Goal: Information Seeking & Learning: Learn about a topic

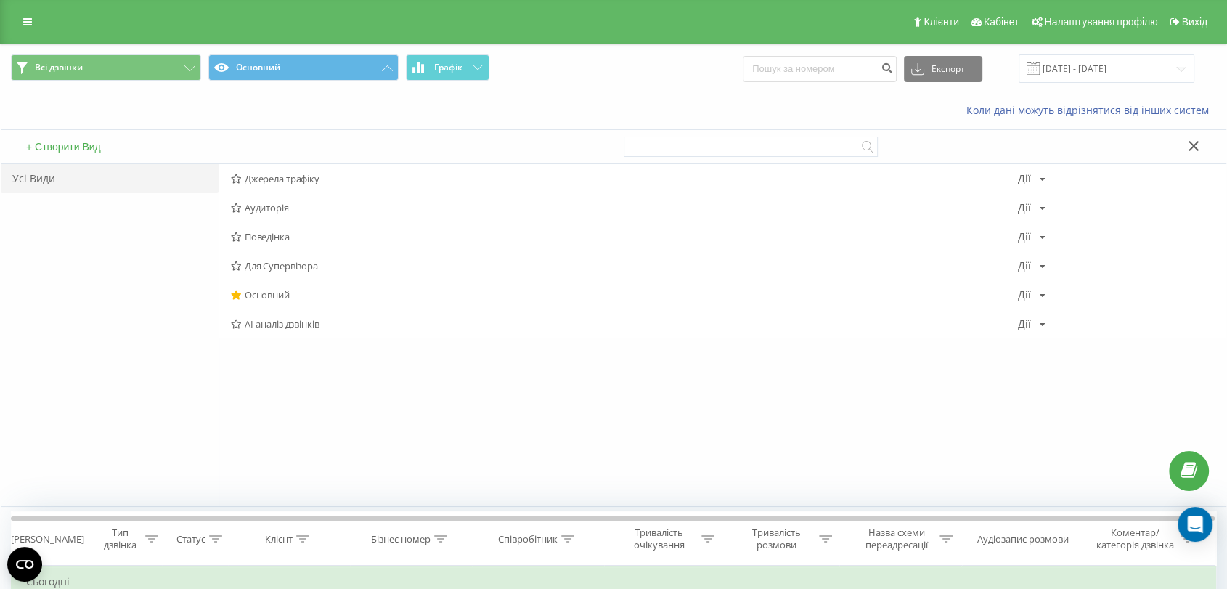
click at [280, 178] on span "Джерела трафіку" at bounding box center [624, 179] width 787 height 10
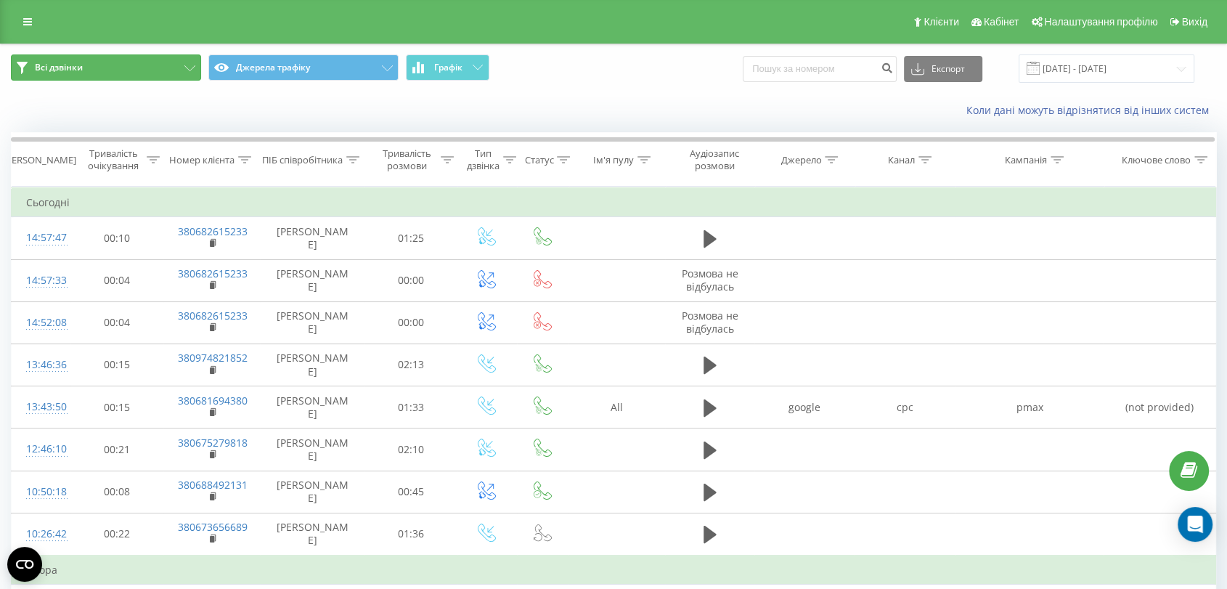
click at [160, 64] on button "Всі дзвінки" at bounding box center [106, 67] width 190 height 26
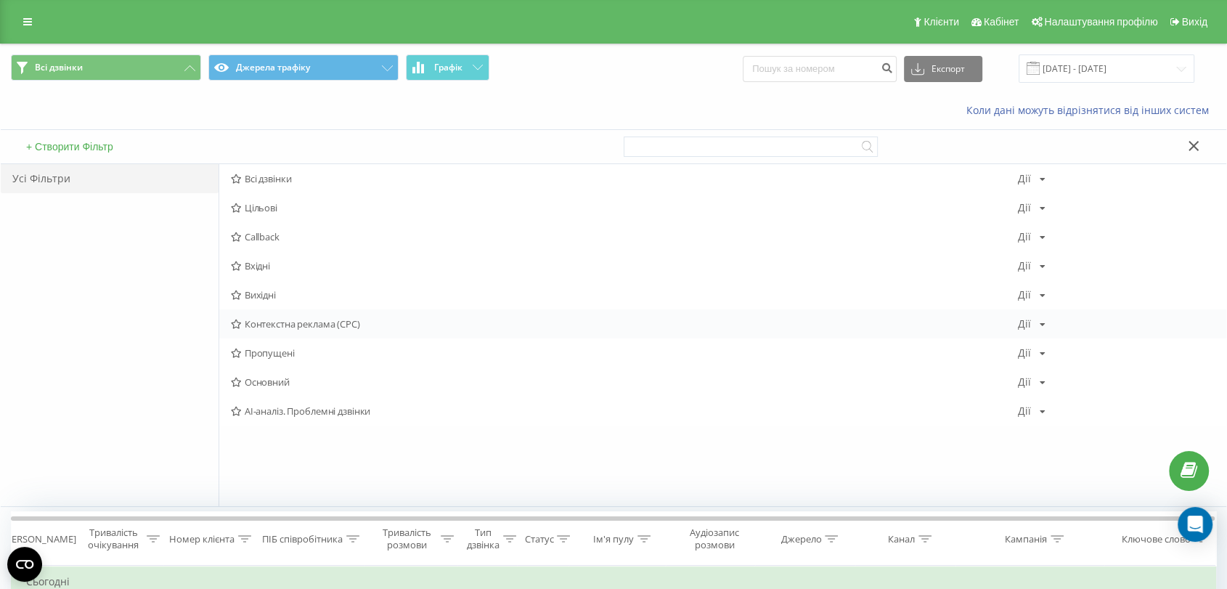
click at [347, 327] on span "Контекстна реклама (CPC)" at bounding box center [624, 324] width 787 height 10
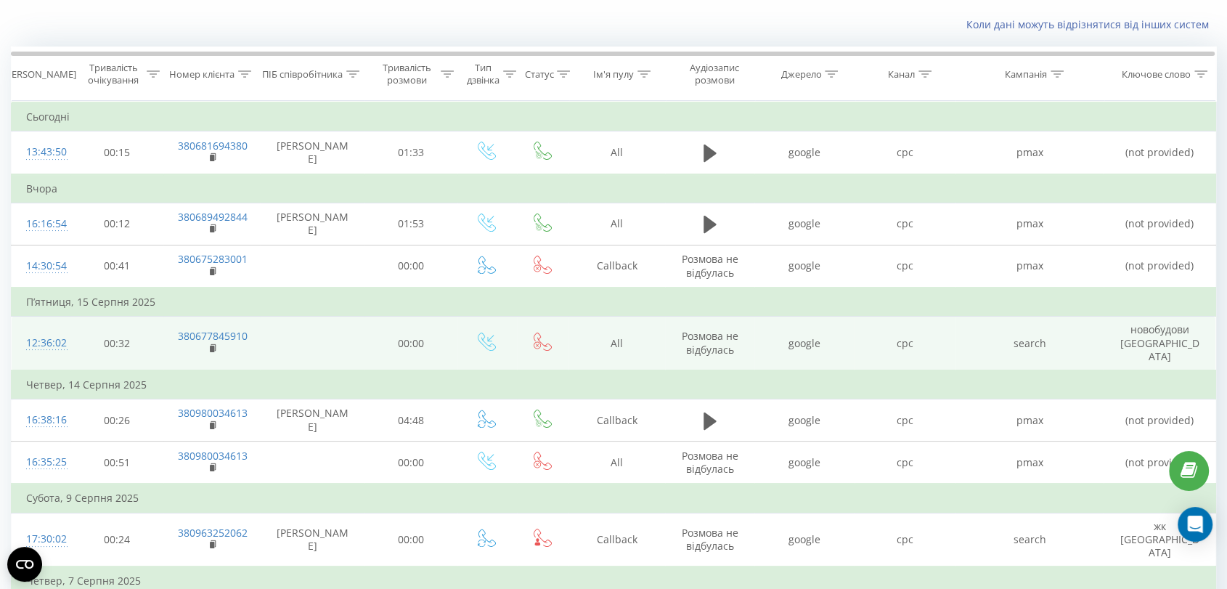
scroll to position [161, 0]
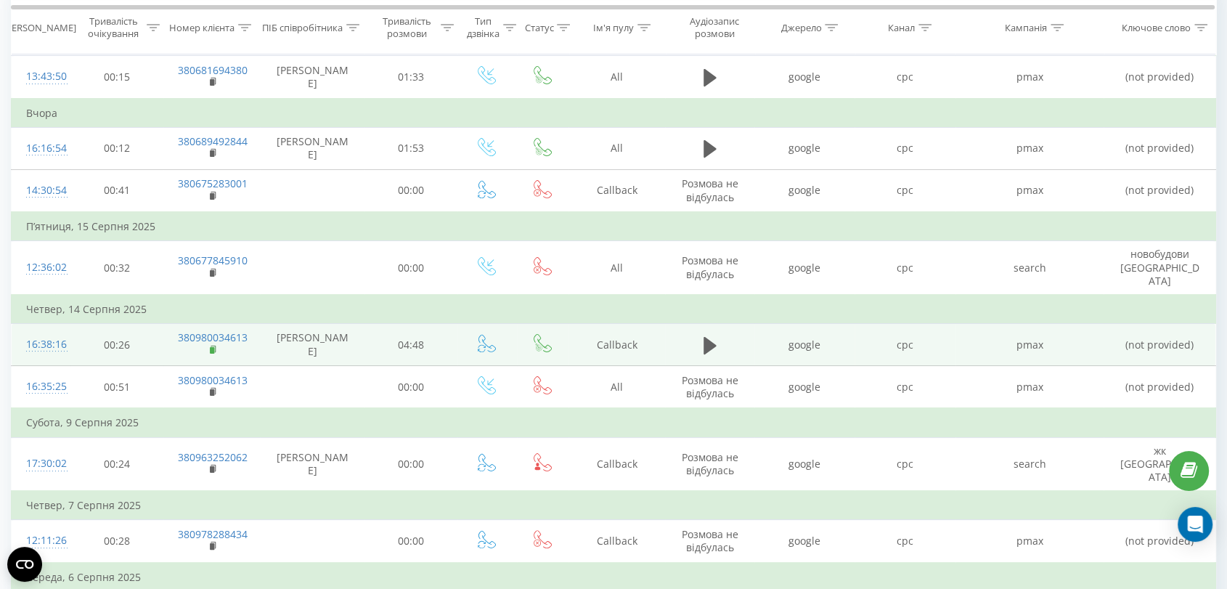
click at [213, 345] on icon at bounding box center [214, 350] width 8 height 10
click at [706, 336] on icon at bounding box center [709, 344] width 13 height 17
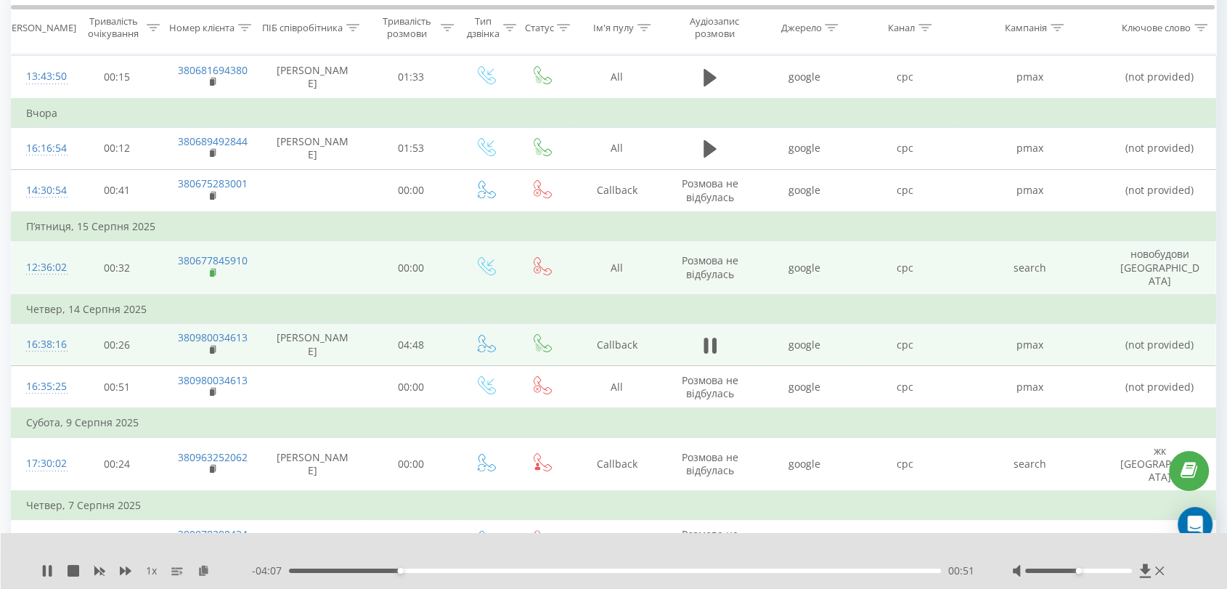
click at [211, 270] on rect at bounding box center [212, 273] width 4 height 7
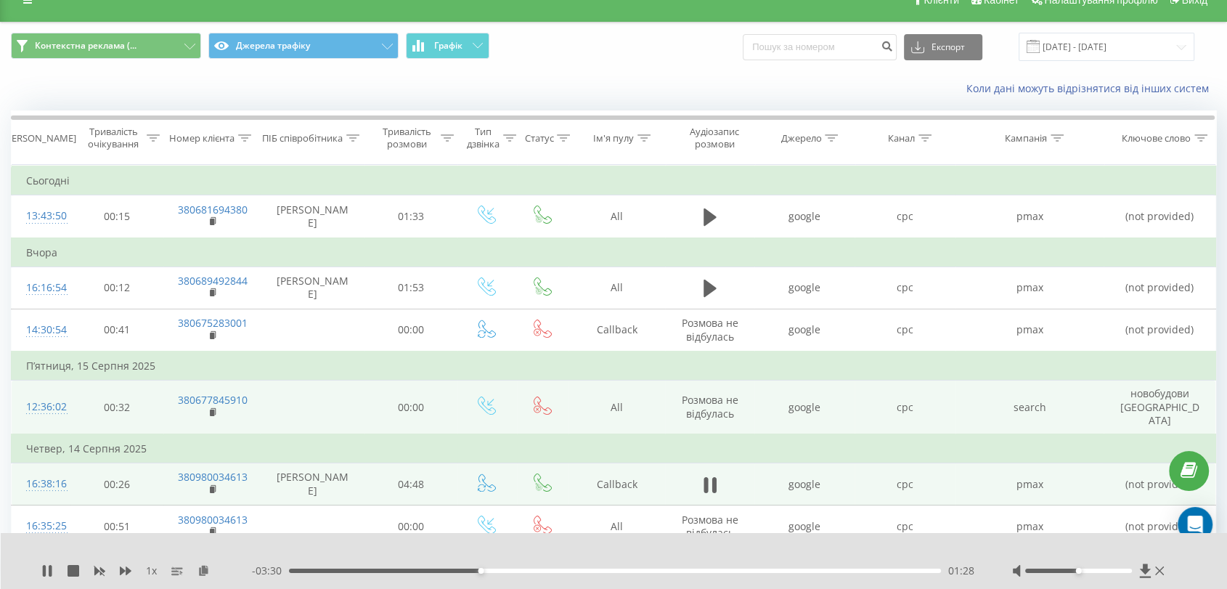
scroll to position [0, 0]
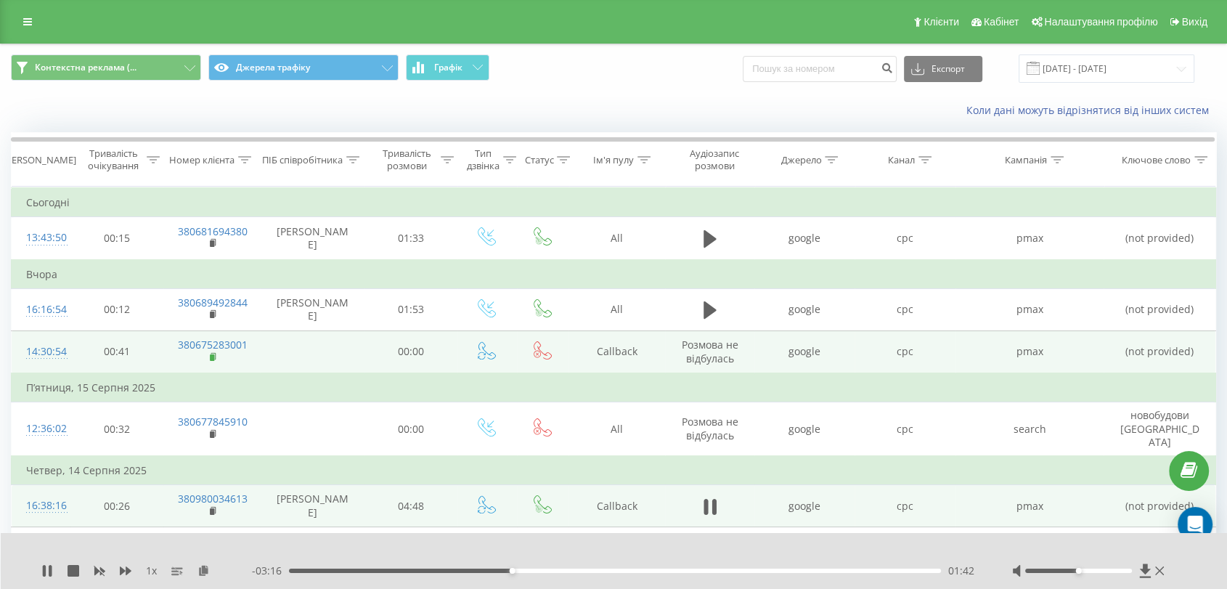
click at [210, 354] on rect at bounding box center [212, 357] width 4 height 7
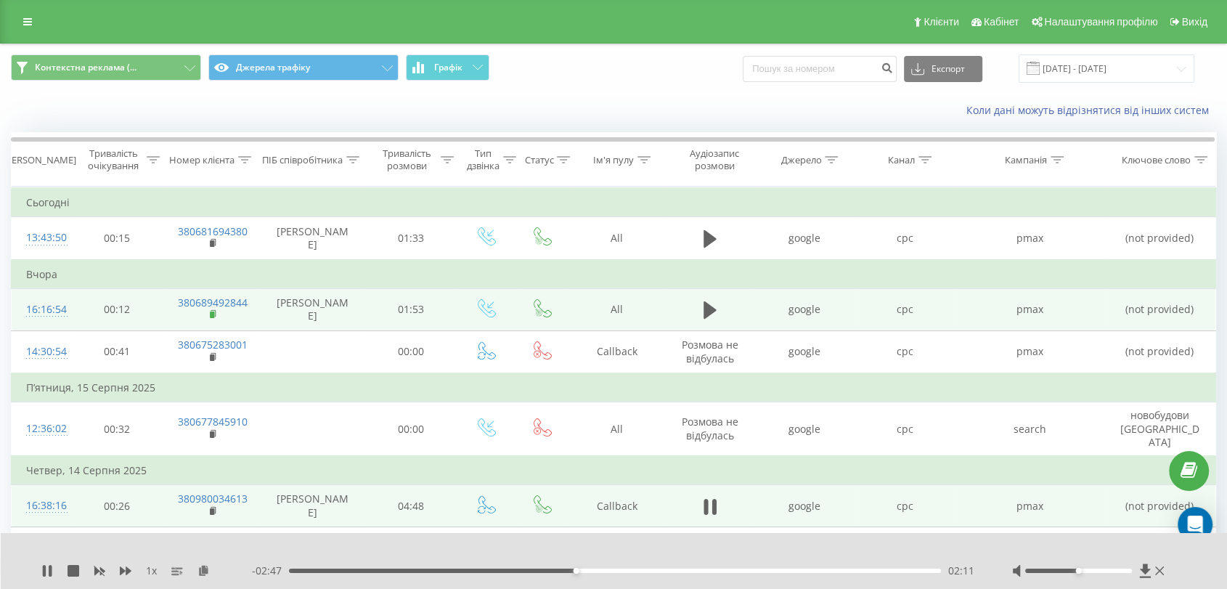
click at [213, 315] on rect at bounding box center [212, 314] width 4 height 7
click at [707, 314] on icon at bounding box center [709, 309] width 13 height 17
click at [711, 310] on icon at bounding box center [709, 310] width 13 height 20
click at [714, 308] on icon at bounding box center [709, 310] width 13 height 20
click at [720, 305] on button at bounding box center [710, 310] width 22 height 22
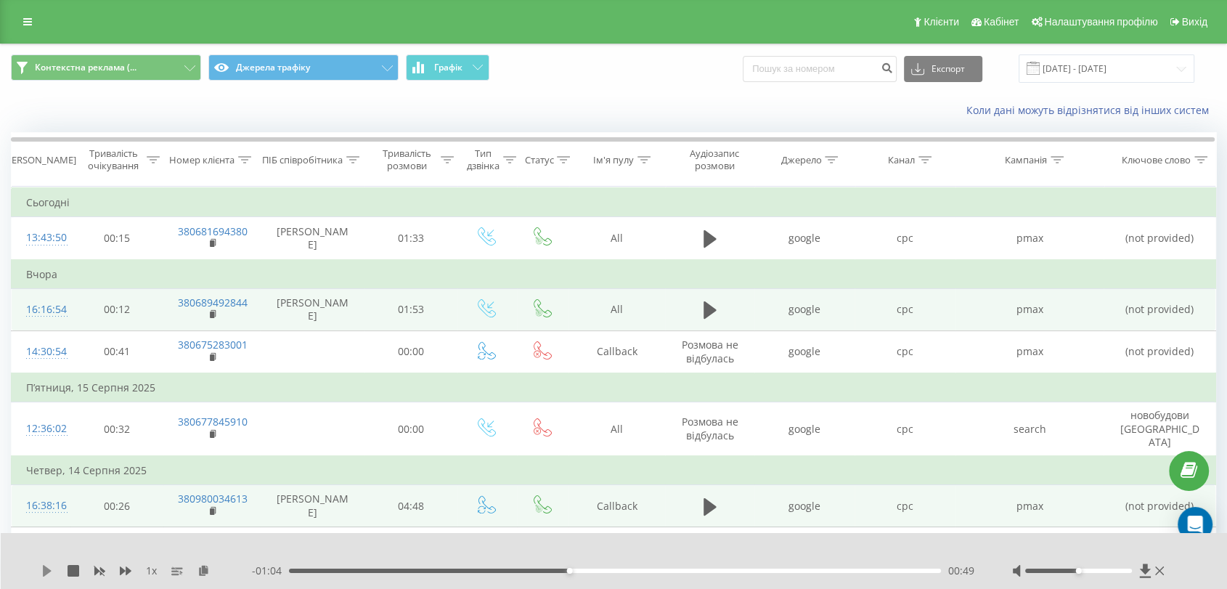
click at [52, 567] on icon at bounding box center [47, 571] width 12 height 12
click at [52, 571] on icon at bounding box center [47, 571] width 12 height 12
click at [47, 576] on div "1 x" at bounding box center [146, 570] width 211 height 15
click at [46, 568] on icon at bounding box center [47, 571] width 12 height 12
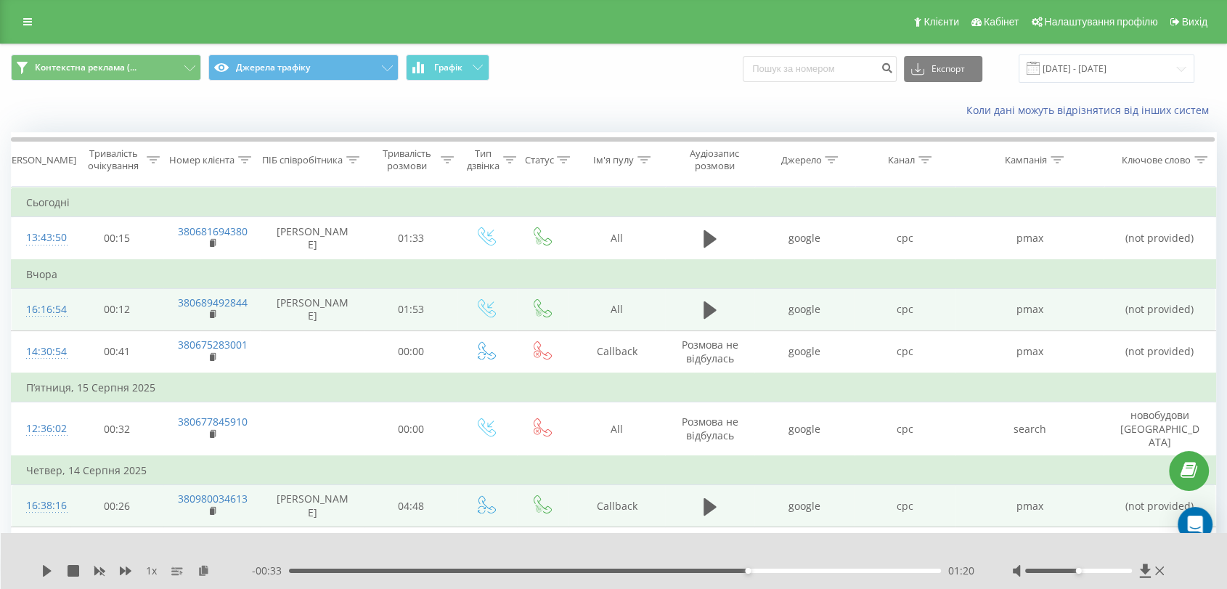
click at [32, 568] on div "1 x - 00:33 01:20 01:20" at bounding box center [614, 561] width 1227 height 56
click at [43, 573] on icon at bounding box center [47, 571] width 9 height 12
click at [830, 571] on div "01:24" at bounding box center [615, 570] width 652 height 4
click at [165, 59] on button "Контекстна реклама (..." at bounding box center [106, 67] width 190 height 26
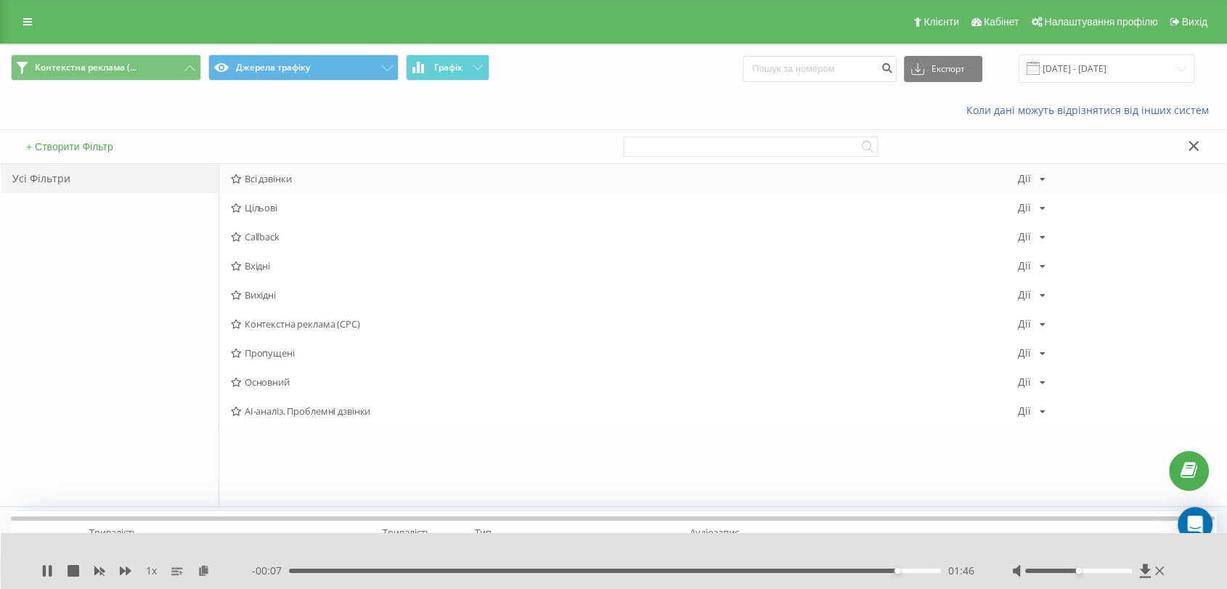
click at [268, 179] on span "Всі дзвінки" at bounding box center [624, 179] width 787 height 10
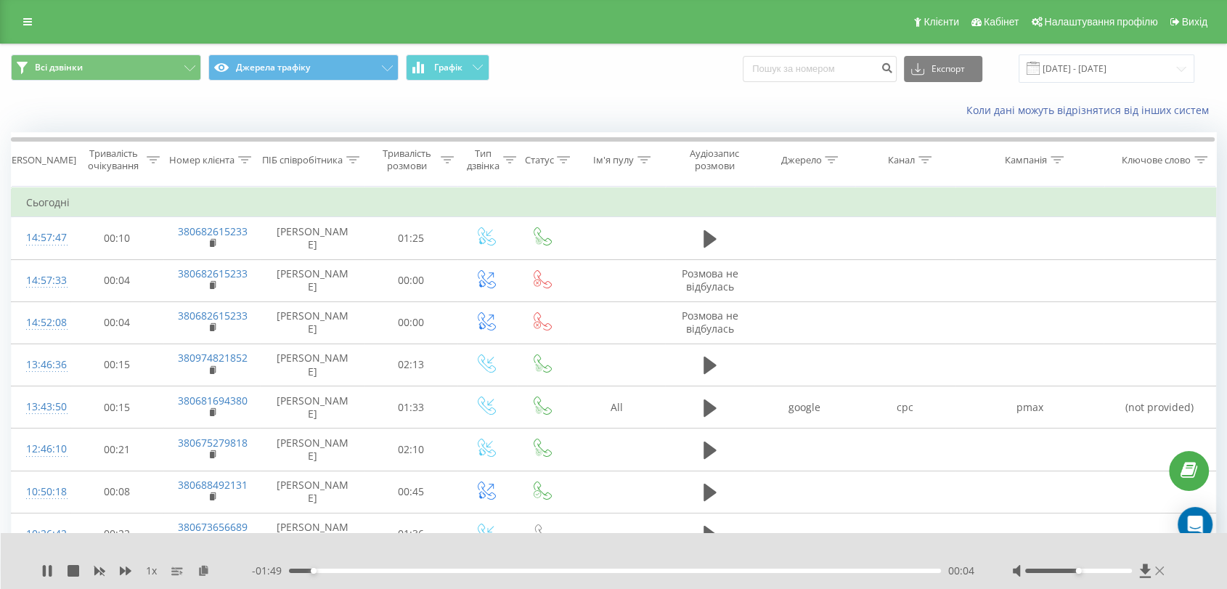
click at [1156, 570] on icon at bounding box center [1159, 571] width 9 height 12
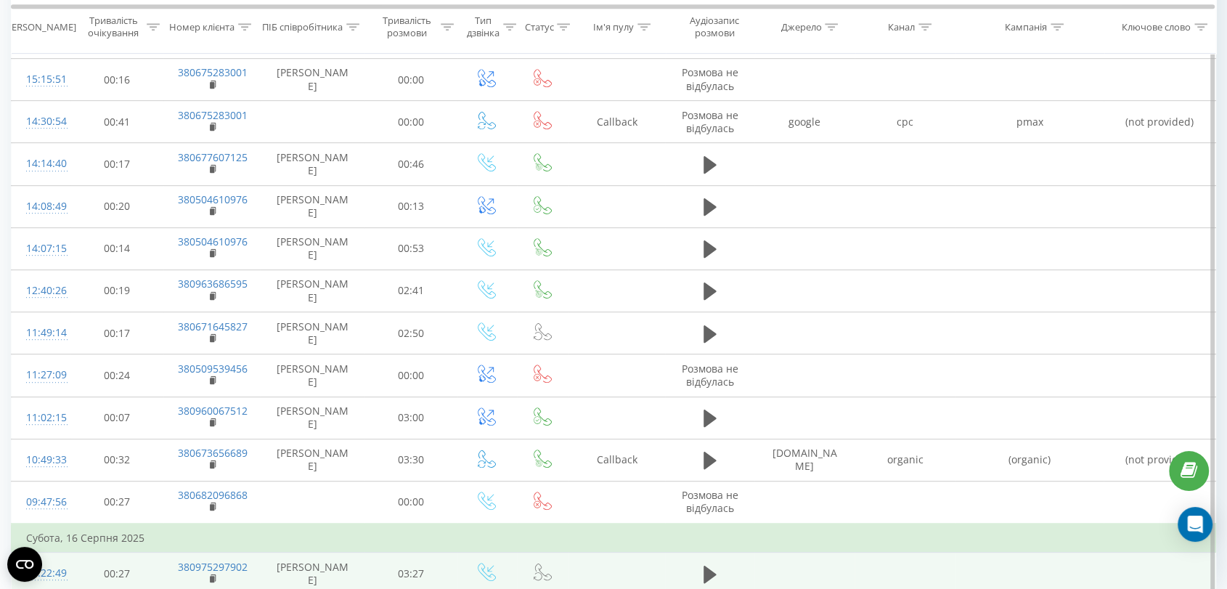
scroll to position [795, 0]
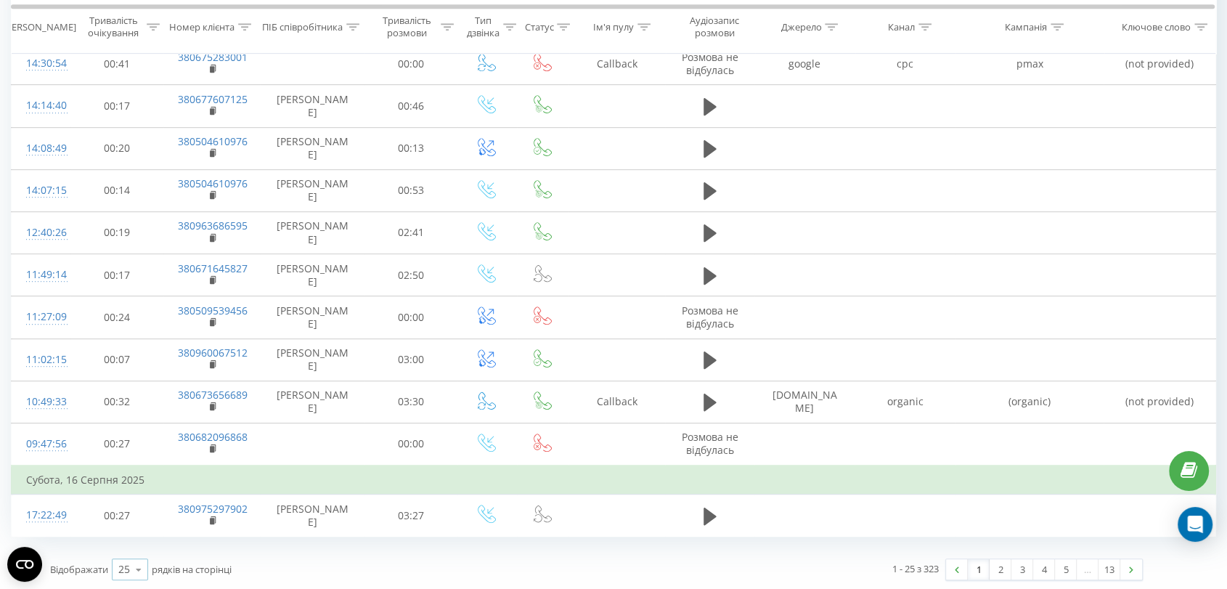
click at [136, 565] on icon at bounding box center [139, 569] width 22 height 28
click at [142, 545] on div "100" at bounding box center [130, 548] width 35 height 21
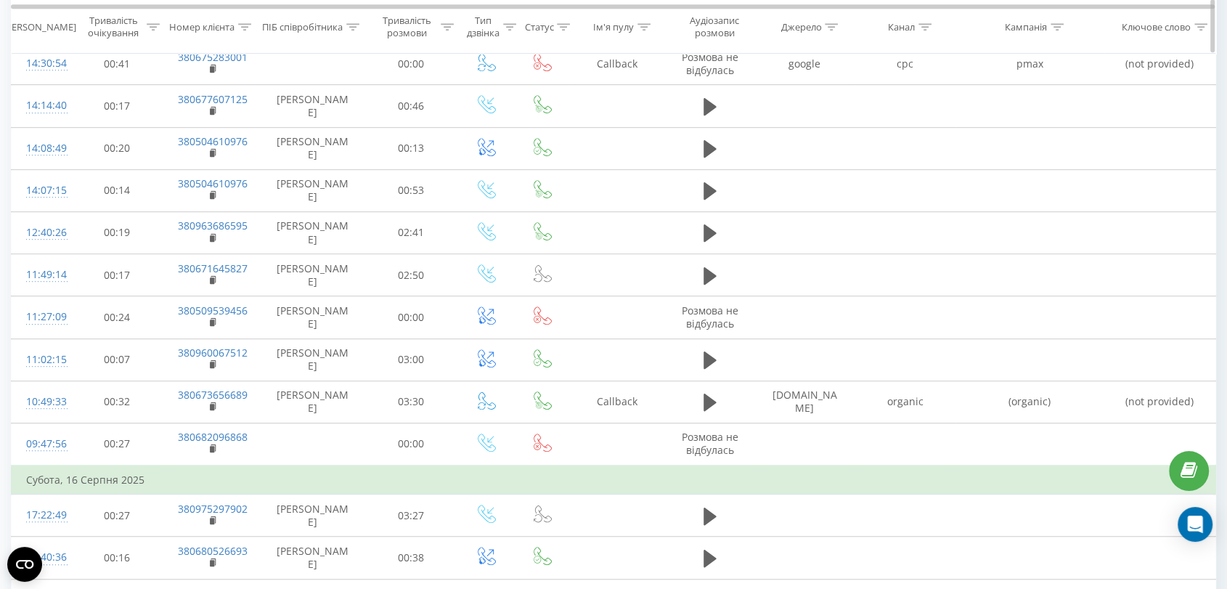
scroll to position [1415, 0]
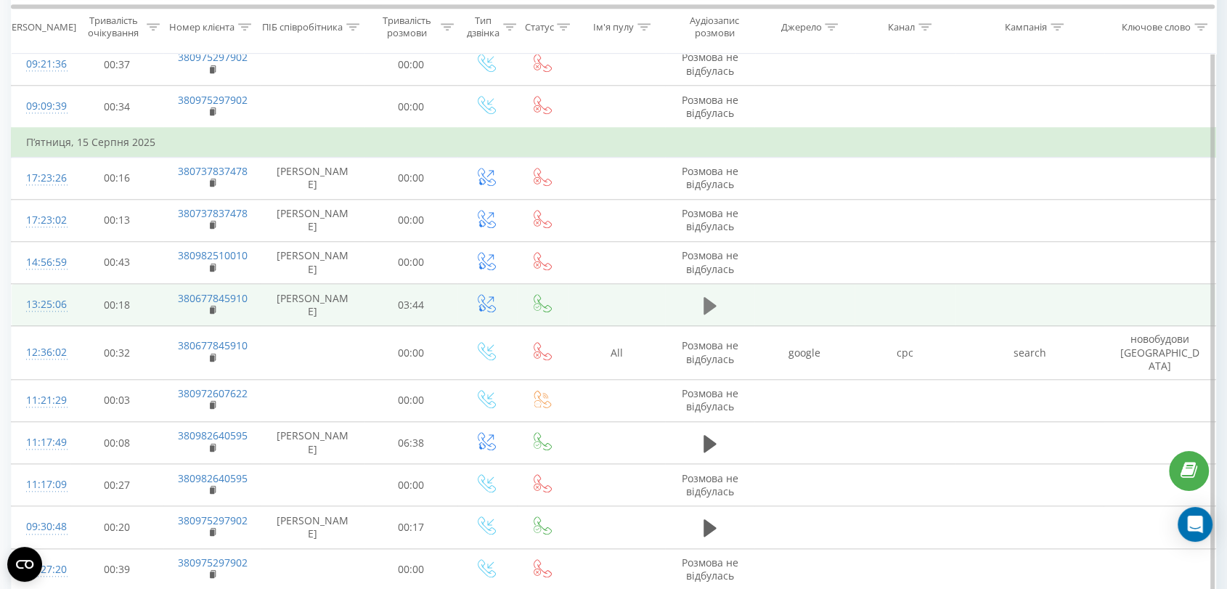
click at [709, 298] on icon at bounding box center [709, 304] width 13 height 17
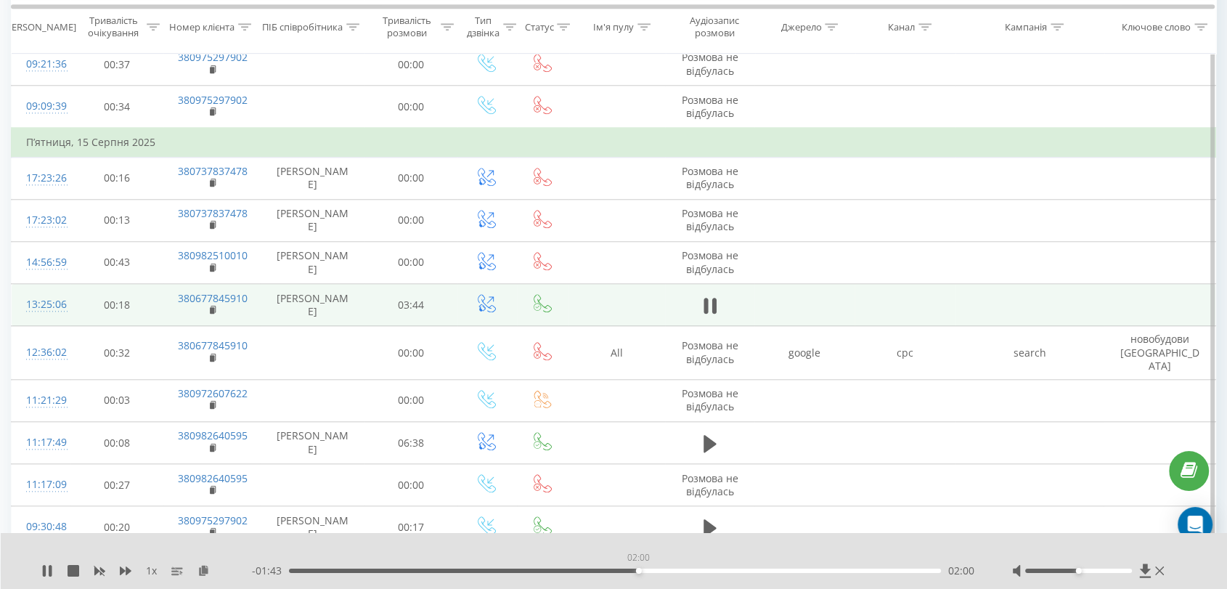
click at [638, 568] on div "02:00" at bounding box center [615, 570] width 652 height 4
click at [695, 569] on div "02:00" at bounding box center [615, 570] width 652 height 4
click at [774, 568] on div "02:47" at bounding box center [615, 570] width 652 height 4
click at [862, 569] on div "02:48" at bounding box center [615, 570] width 652 height 4
click at [895, 569] on div "03:28" at bounding box center [615, 570] width 652 height 4
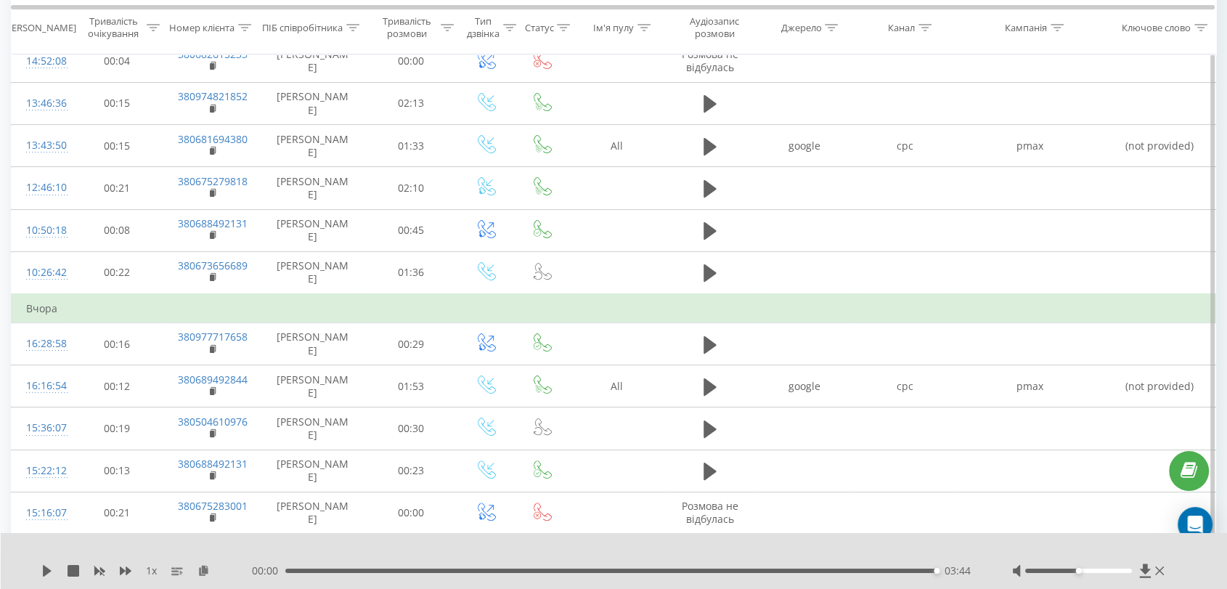
scroll to position [233, 0]
